Goal: Book appointment/travel/reservation

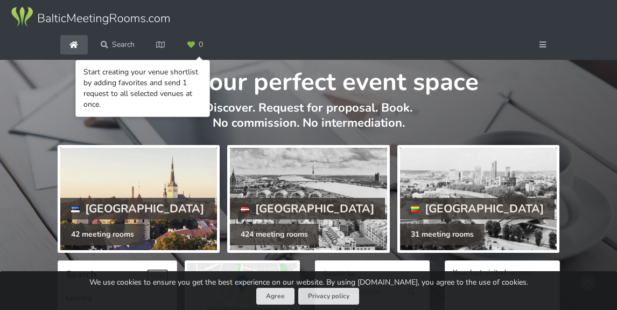
click at [154, 218] on div at bounding box center [138, 199] width 157 height 102
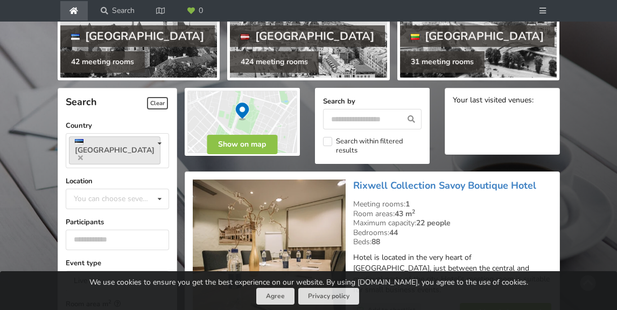
scroll to position [173, 0]
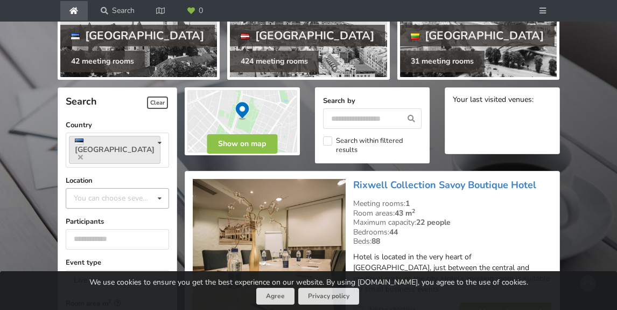
click at [101, 192] on div "You can choose several" at bounding box center [122, 198] width 103 height 12
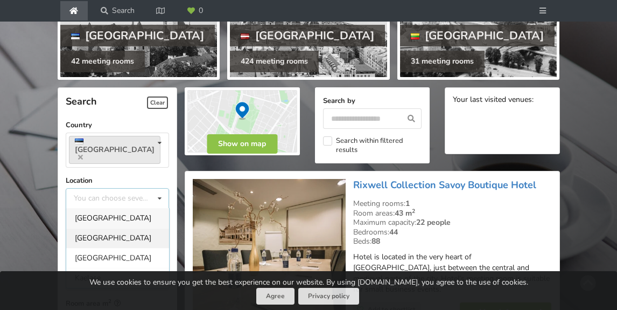
click at [100, 228] on div "[GEOGRAPHIC_DATA]" at bounding box center [117, 238] width 103 height 20
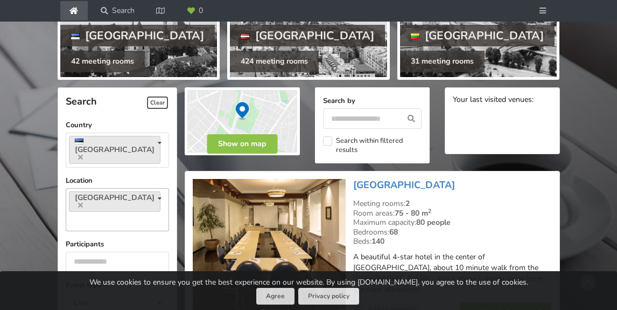
scroll to position [257, 0]
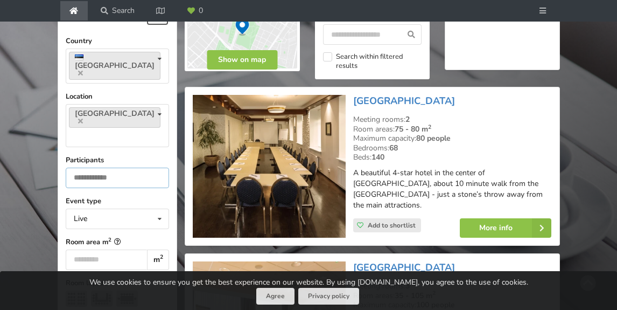
click at [85, 167] on input "number" at bounding box center [118, 177] width 104 height 20
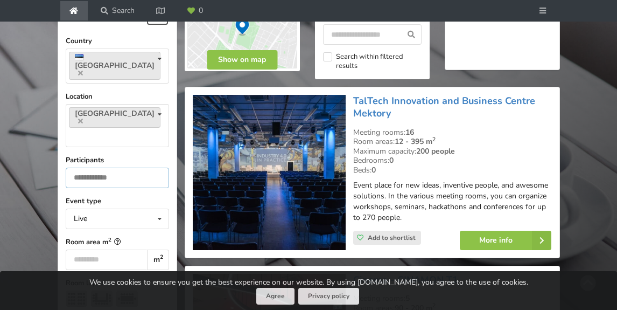
type input "***"
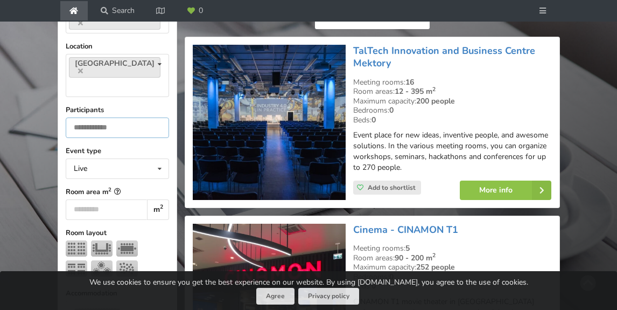
scroll to position [307, 0]
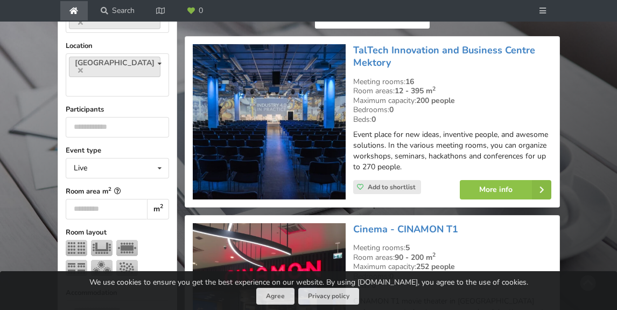
drag, startPoint x: 395, startPoint y: 60, endPoint x: 350, endPoint y: 51, distance: 45.7
click at [350, 51] on div "TalTech Innovation and Business Centre Mektory Meeting rooms: 16 Room areas: 12…" at bounding box center [452, 121] width 206 height 163
drag, startPoint x: 350, startPoint y: 51, endPoint x: 496, endPoint y: 89, distance: 151.5
click at [496, 89] on div "Room areas: 12 - 395 m 2" at bounding box center [452, 91] width 199 height 10
drag, startPoint x: 404, startPoint y: 58, endPoint x: 351, endPoint y: 53, distance: 52.9
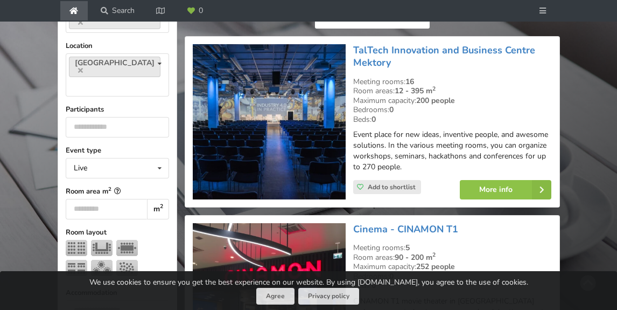
click at [351, 53] on div "TalTech Innovation and Business Centre Mektory Meeting rooms: 16 Room areas: 12…" at bounding box center [452, 121] width 206 height 163
copy link "TalTech Innovation and Business Centre Mektory"
click at [517, 91] on div "Room areas: 12 - 395 m 2" at bounding box center [452, 91] width 199 height 10
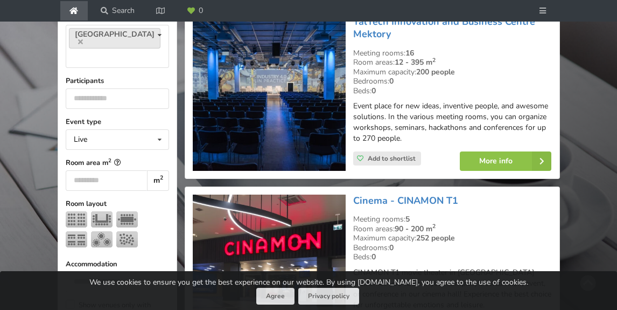
scroll to position [274, 0]
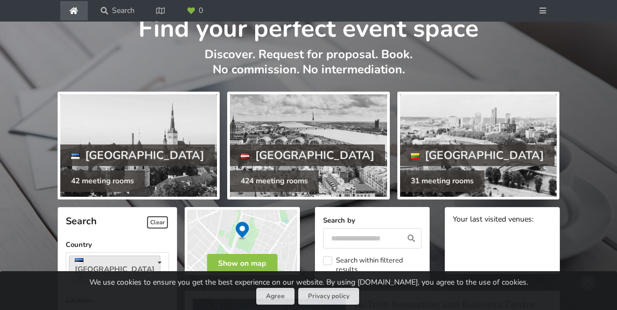
scroll to position [30, 0]
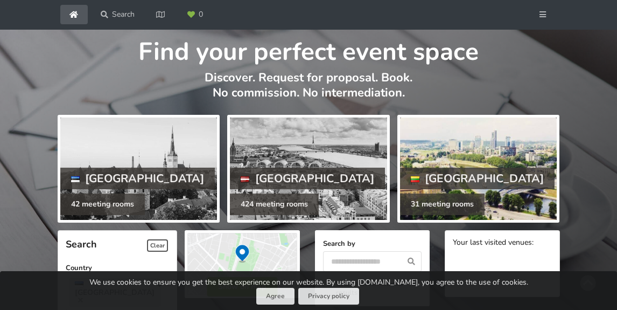
click at [433, 141] on div at bounding box center [478, 168] width 157 height 102
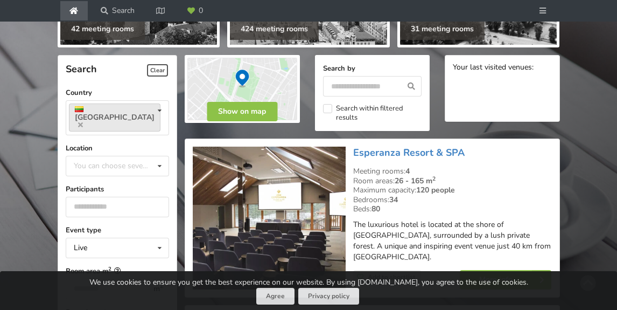
scroll to position [205, 0]
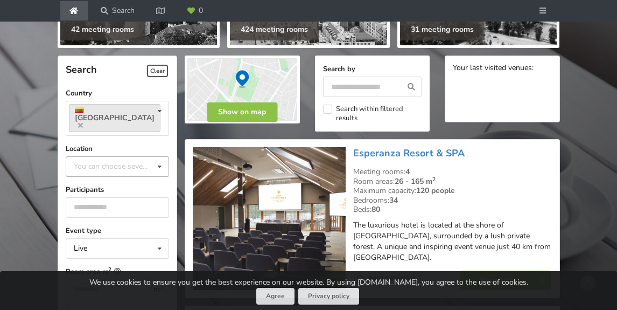
click at [112, 160] on div "You can choose several" at bounding box center [122, 166] width 103 height 12
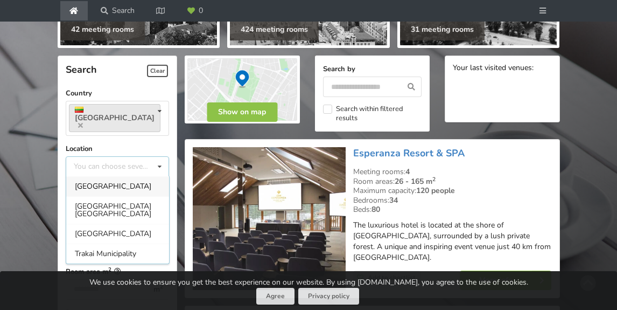
click at [112, 176] on div "[GEOGRAPHIC_DATA]" at bounding box center [117, 186] width 103 height 20
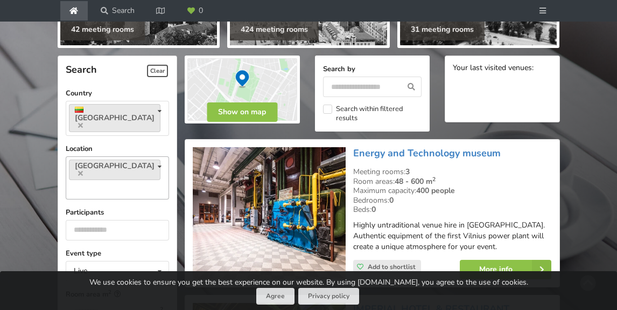
scroll to position [257, 0]
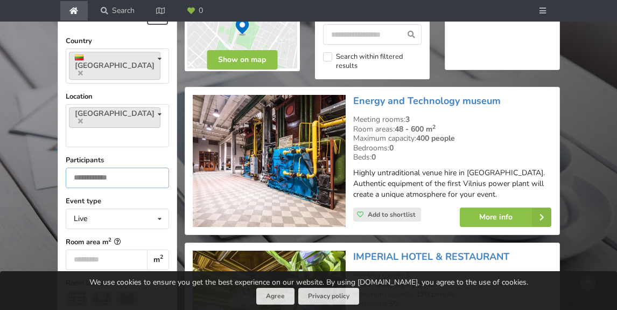
click at [104, 167] on input "number" at bounding box center [118, 177] width 104 height 20
type input "***"
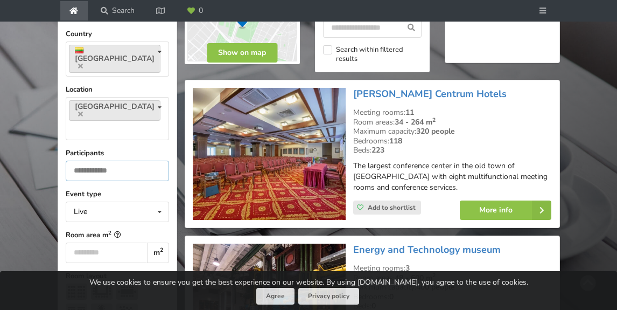
scroll to position [263, 0]
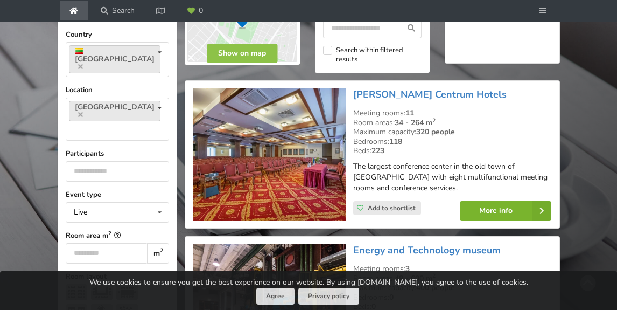
click at [501, 215] on link "More info" at bounding box center [506, 210] width 92 height 19
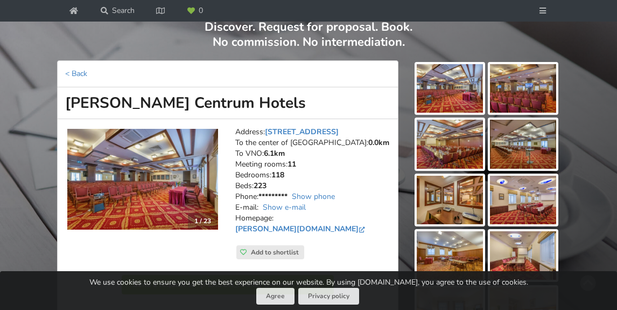
scroll to position [80, 0]
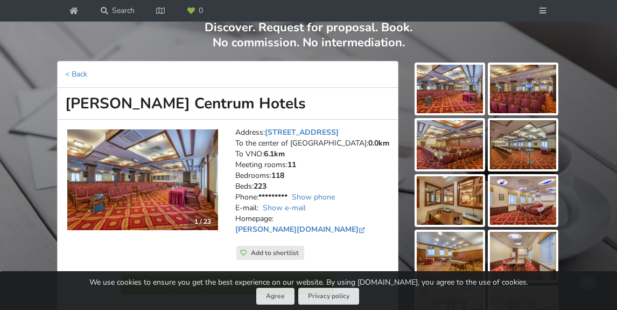
click at [464, 87] on img at bounding box center [450, 89] width 66 height 48
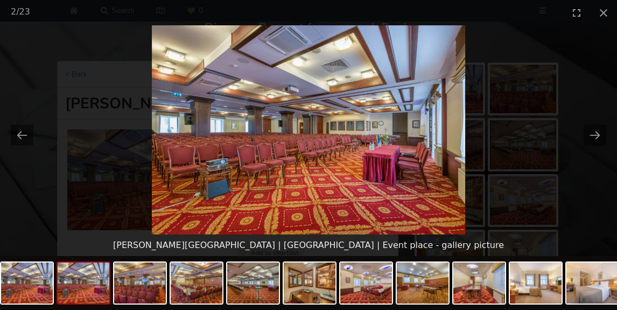
scroll to position [0, 0]
click at [464, 87] on img at bounding box center [309, 129] width 314 height 209
click at [588, 134] on button "Next slide" at bounding box center [595, 134] width 23 height 21
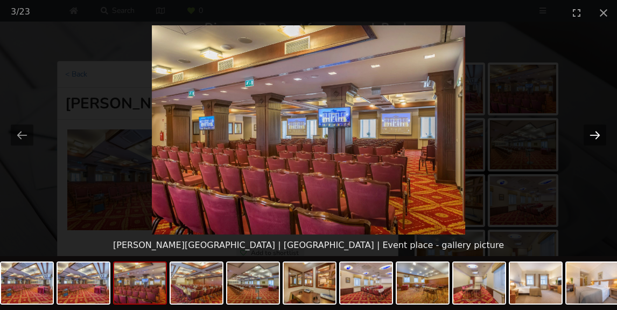
click at [588, 134] on button "Next slide" at bounding box center [595, 134] width 23 height 21
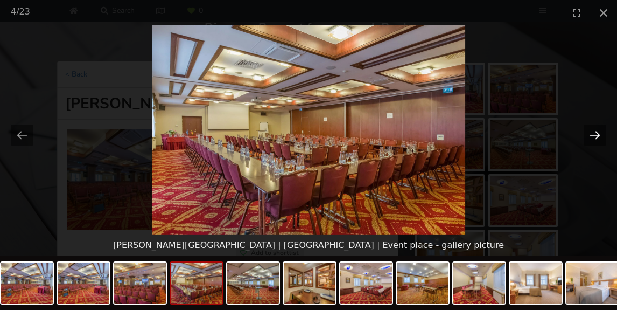
click at [588, 134] on button "Next slide" at bounding box center [595, 134] width 23 height 21
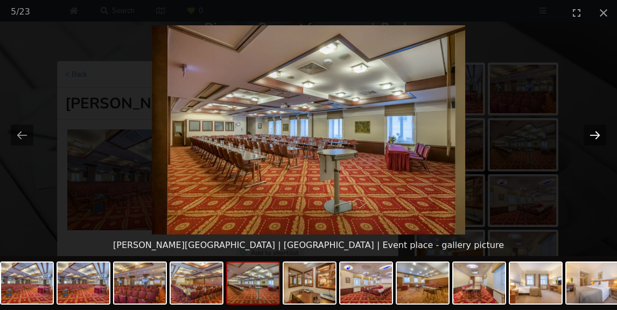
click at [588, 134] on button "Next slide" at bounding box center [595, 134] width 23 height 21
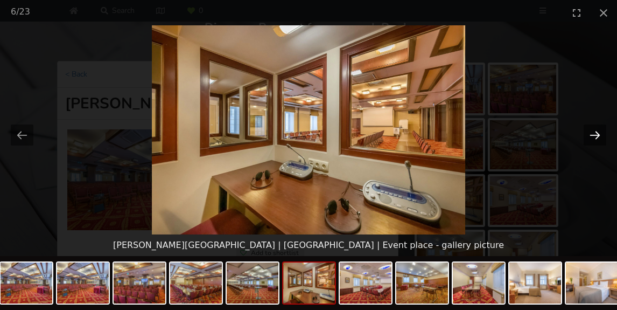
click at [588, 134] on button "Next slide" at bounding box center [595, 134] width 23 height 21
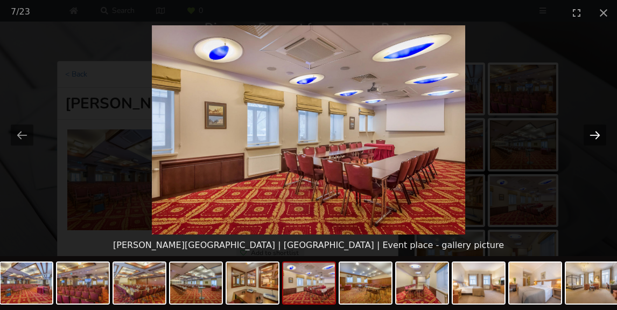
click at [588, 134] on button "Next slide" at bounding box center [595, 134] width 23 height 21
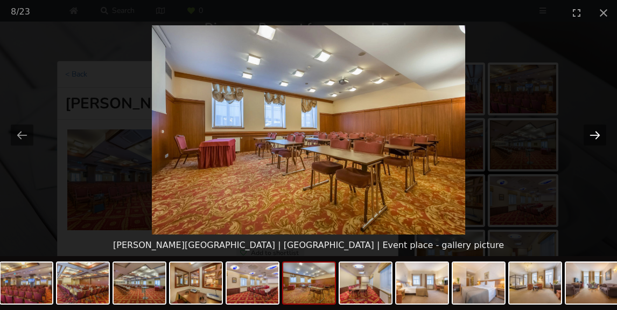
click at [588, 134] on button "Next slide" at bounding box center [595, 134] width 23 height 21
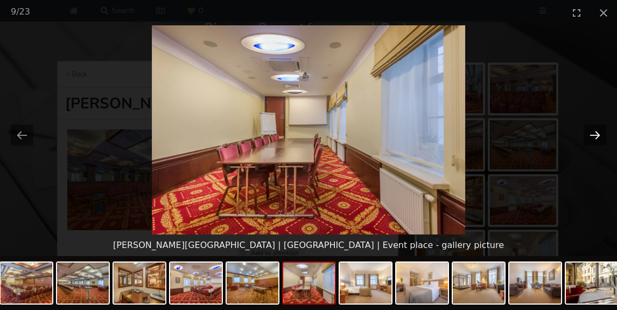
click at [588, 134] on button "Next slide" at bounding box center [595, 134] width 23 height 21
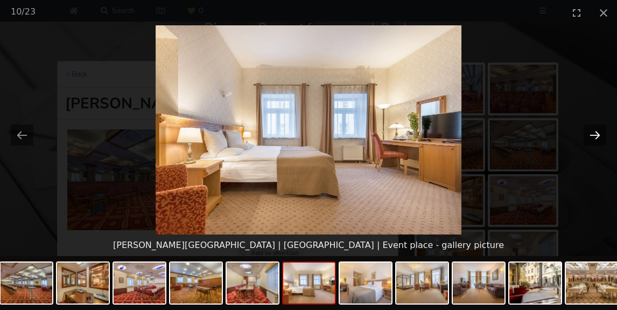
click at [588, 134] on button "Next slide" at bounding box center [595, 134] width 23 height 21
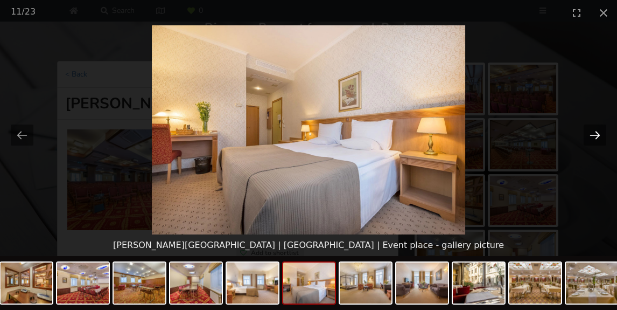
click at [588, 134] on button "Next slide" at bounding box center [595, 134] width 23 height 21
click at [598, 17] on button "Close gallery" at bounding box center [603, 12] width 27 height 25
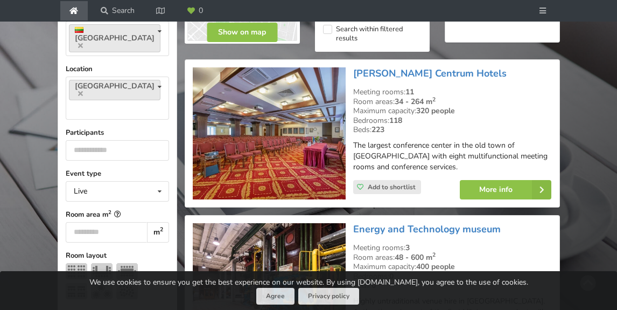
scroll to position [285, 0]
